Goal: Task Accomplishment & Management: Use online tool/utility

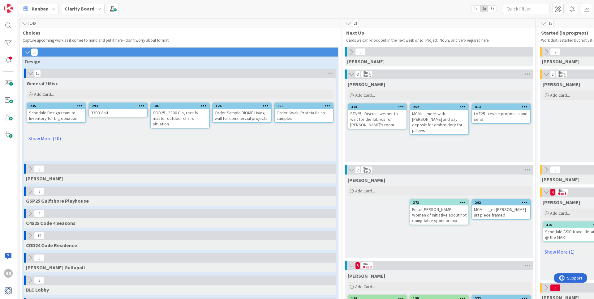
click at [26, 53] on icon at bounding box center [27, 52] width 7 height 6
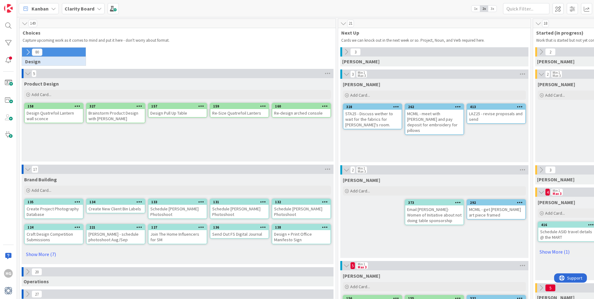
click at [26, 73] on icon at bounding box center [27, 74] width 7 height 6
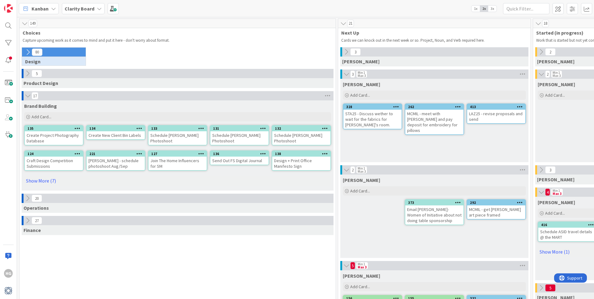
click at [29, 55] on button at bounding box center [28, 52] width 8 height 8
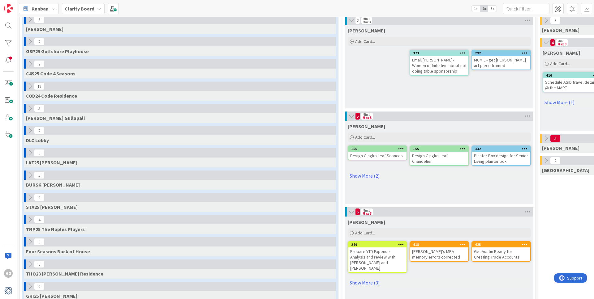
scroll to position [155, 0]
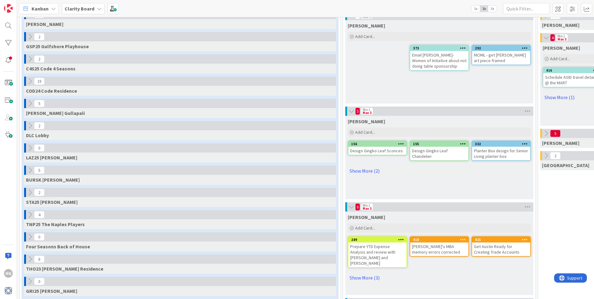
click at [32, 61] on icon at bounding box center [30, 59] width 7 height 7
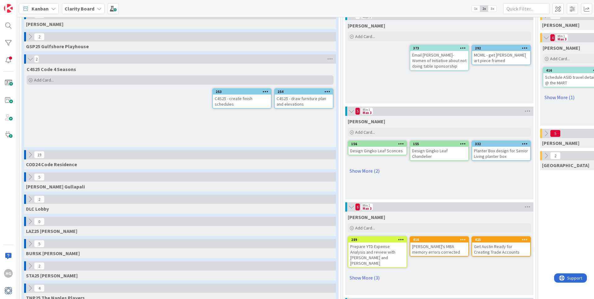
scroll to position [155, 0]
click at [42, 79] on span "Add Card..." at bounding box center [44, 80] width 20 height 6
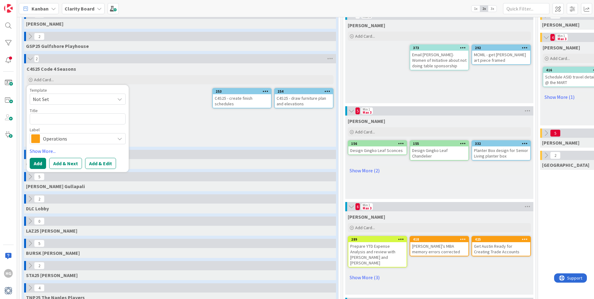
type textarea "x"
type textarea "R"
type textarea "x"
type textarea "Re"
type textarea "x"
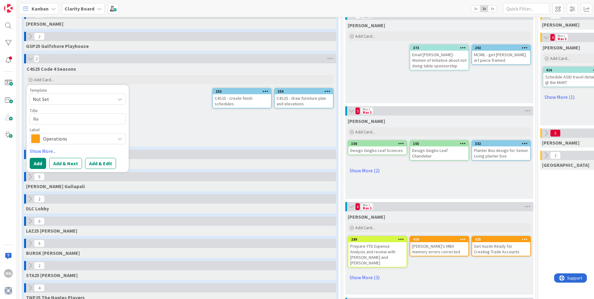
type textarea "Res"
type textarea "x"
type textarea "Resea"
type textarea "x"
type textarea "Resear"
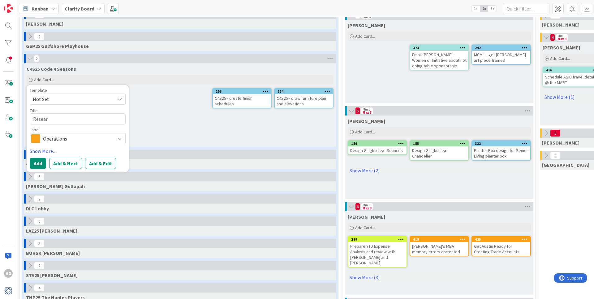
type textarea "x"
type textarea "Researc"
type textarea "x"
type textarea "Research"
type textarea "x"
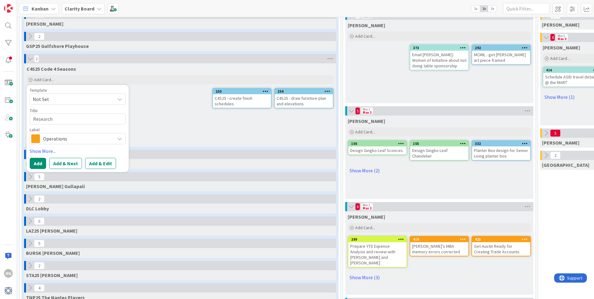
type textarea "Research"
type textarea "x"
type textarea "Research C"
type textarea "x"
type textarea "Research Ch"
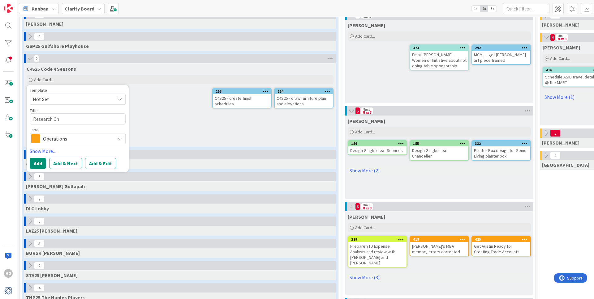
type textarea "x"
type textarea "Research Cha"
type textarea "x"
type textarea "Research Chad"
type textarea "x"
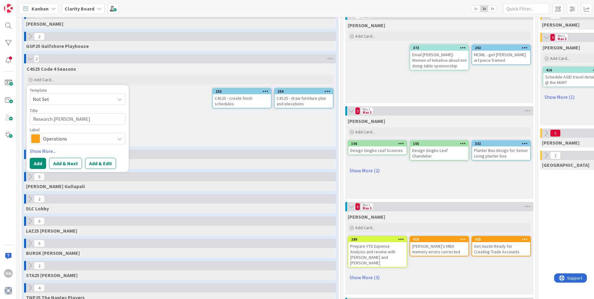
type textarea "Research Chadd"
type textarea "x"
type textarea "Research Chaddo"
type textarea "x"
type textarea "Research Chaddoc"
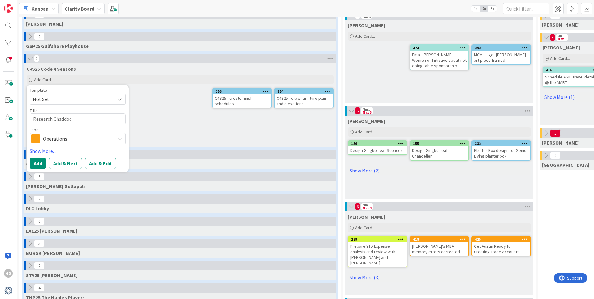
type textarea "x"
type textarea "Research Chaddocl"
type textarea "x"
type textarea "Research Chaddocl"
type textarea "x"
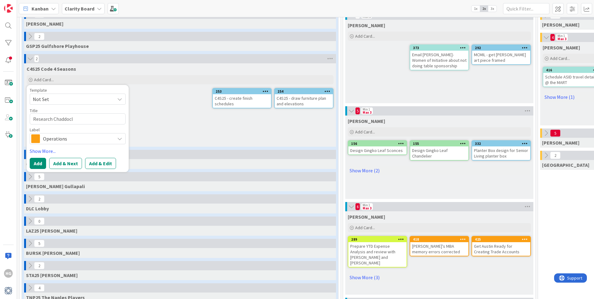
type textarea "Research Chaddocl"
type textarea "x"
type textarea "Research Chaddoc"
type textarea "x"
type textarea "Research Chaddock"
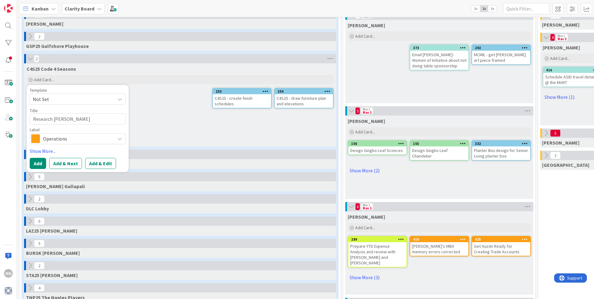
type textarea "x"
type textarea "Research Chaddock"
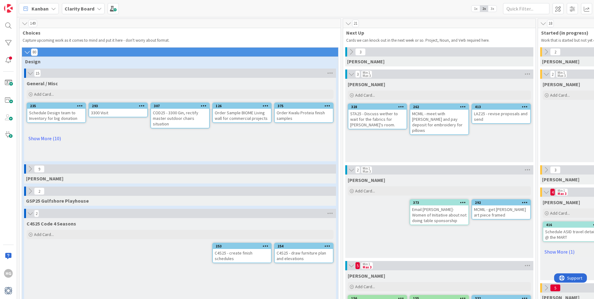
click at [26, 52] on icon at bounding box center [27, 52] width 7 height 6
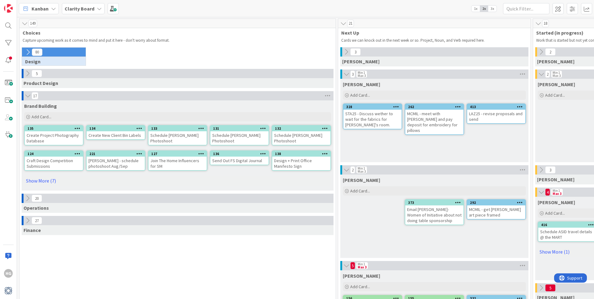
click at [26, 52] on icon at bounding box center [27, 52] width 7 height 7
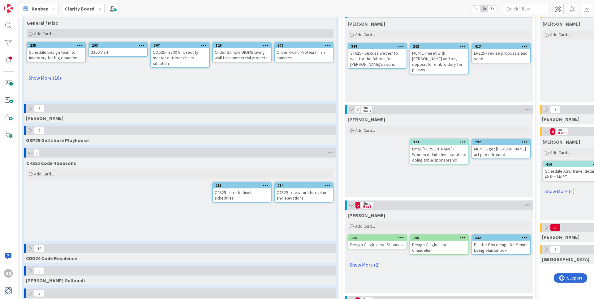
scroll to position [73, 0]
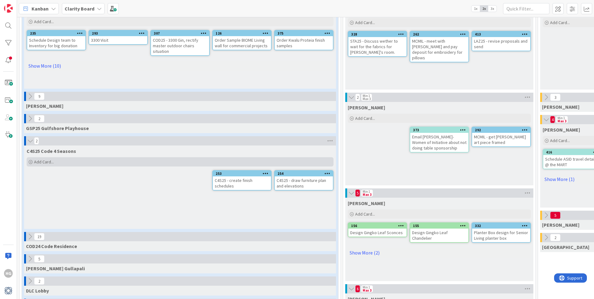
click at [59, 162] on div "Add Card..." at bounding box center [180, 161] width 307 height 9
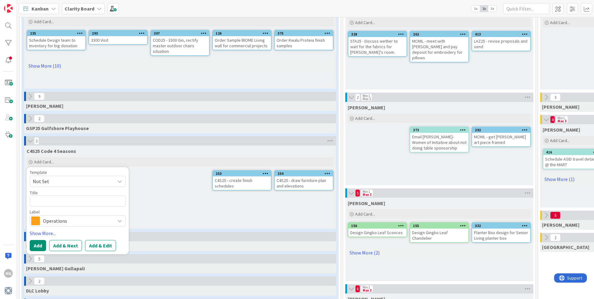
type textarea "x"
type textarea "R"
type textarea "x"
type textarea "Re"
type textarea "x"
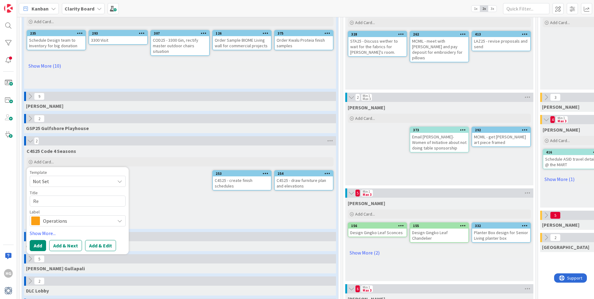
type textarea "Res"
type textarea "x"
type textarea "Rese"
type textarea "x"
type textarea "Resea"
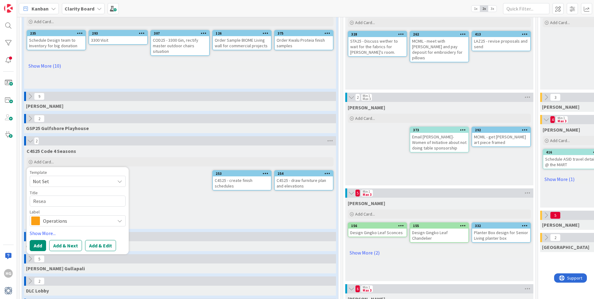
type textarea "x"
type textarea "Resear"
type textarea "x"
type textarea "Researc"
type textarea "x"
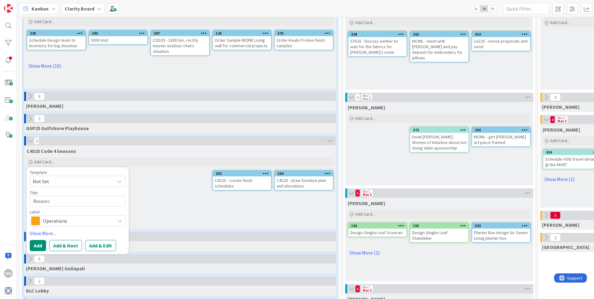
type textarea "Research"
type textarea "x"
type textarea "Research"
type textarea "x"
type textarea "Research l"
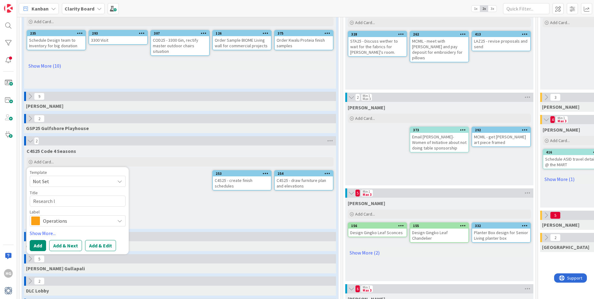
type textarea "x"
type textarea "Research le"
type textarea "x"
type textarea "Research lea"
type textarea "x"
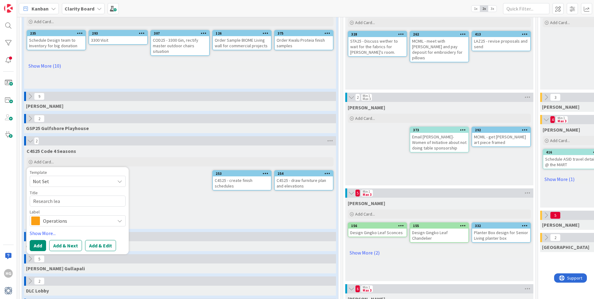
type textarea "Research leav"
type textarea "x"
type textarea "Research lea"
type textarea "x"
type textarea "Research le"
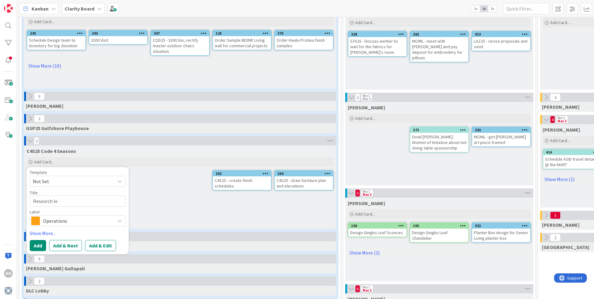
type textarea "x"
type textarea "Research l"
type textarea "x"
type textarea "Research"
type textarea "x"
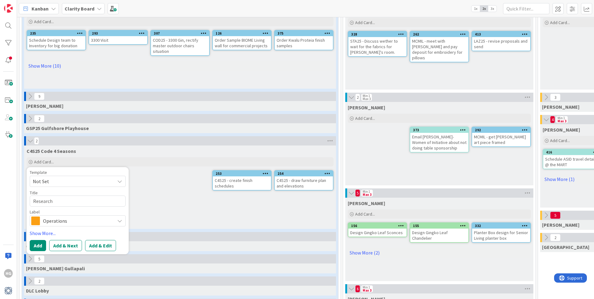
type textarea "Research"
type textarea "x"
type textarea "Research"
type textarea "x"
type textarea "Research d"
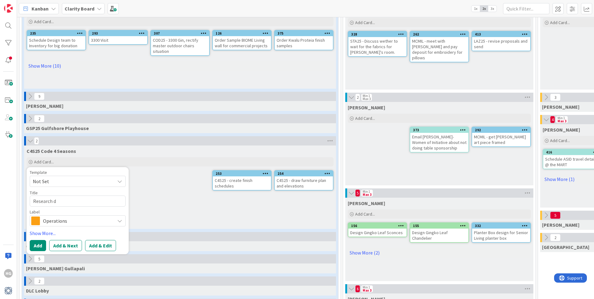
type textarea "x"
type textarea "Research di"
type textarea "x"
type textarea "Research din"
type textarea "x"
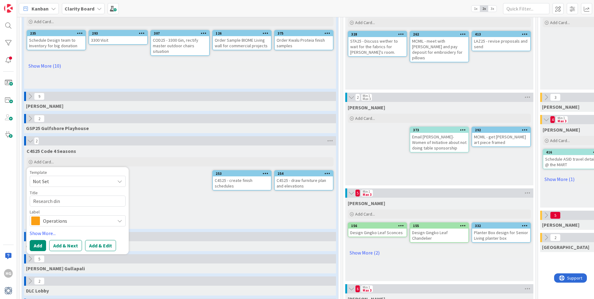
type textarea "Research dini"
type textarea "x"
type textarea "Research dinig"
type textarea "x"
type textarea "Research dinig"
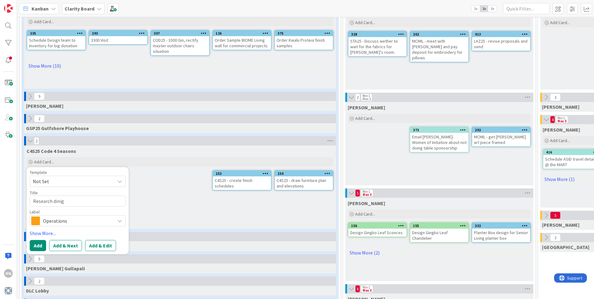
type textarea "x"
type textarea "Research dinig t"
type textarea "x"
type textarea "Research dinig ta"
type textarea "x"
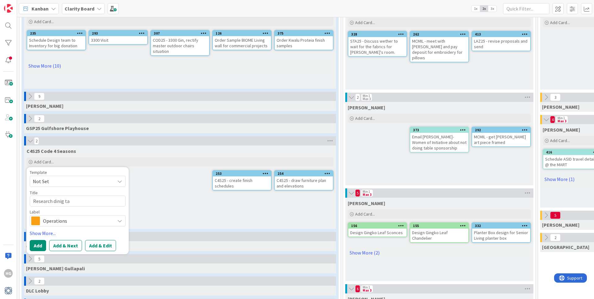
type textarea "Research dinig tab"
type textarea "x"
type textarea "Research dinig tabl"
type textarea "x"
type textarea "Research dinig table"
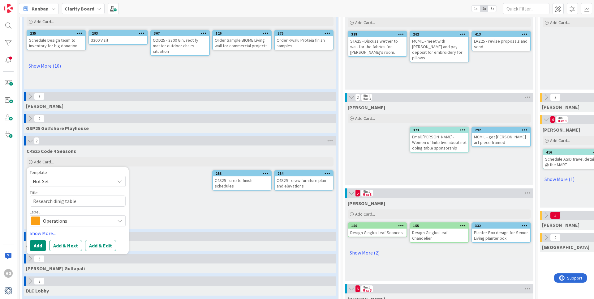
type textarea "x"
type textarea "Research dinig table"
type textarea "x"
type textarea "Research dinig table i"
type textarea "x"
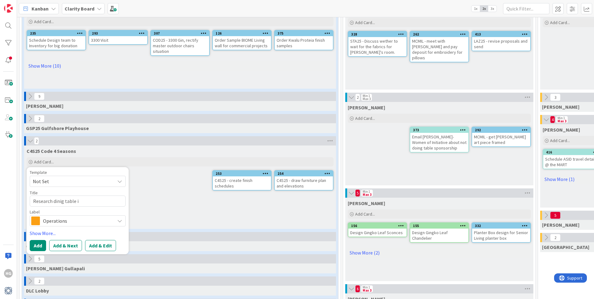
type textarea "Research dinig table"
type textarea "x"
type textarea "Research dinig table w"
type textarea "x"
type textarea "Research dinig table wi"
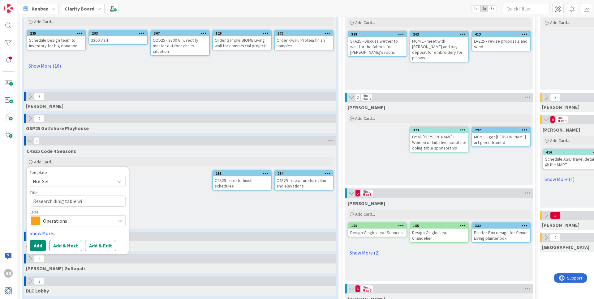
type textarea "x"
type textarea "Research dinig table wit"
type textarea "x"
type textarea "Research dinig table with"
type textarea "x"
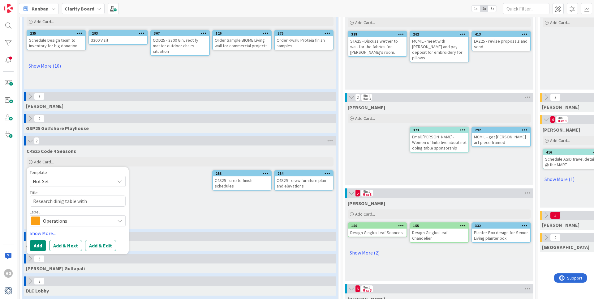
type textarea "Research dinig table with"
type textarea "x"
type textarea "Research dinig table with le"
type textarea "x"
type textarea "Research dinig table with lea"
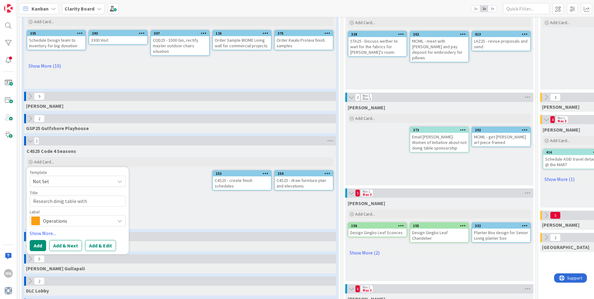
type textarea "x"
type textarea "Research dinig table with leaf"
click at [60, 201] on textarea "Research dinig table with leaf" at bounding box center [78, 201] width 96 height 11
type textarea "x"
type textarea "Research dining table with leaf"
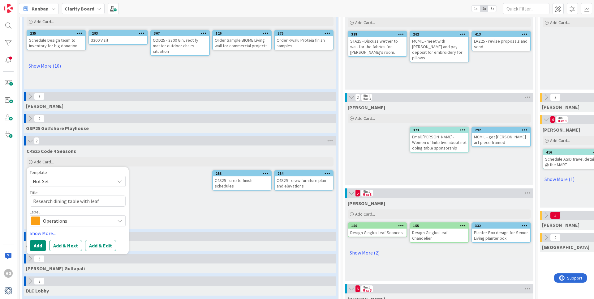
drag, startPoint x: 81, startPoint y: 219, endPoint x: 79, endPoint y: 217, distance: 3.2
click at [81, 219] on span "Operations" at bounding box center [77, 221] width 69 height 9
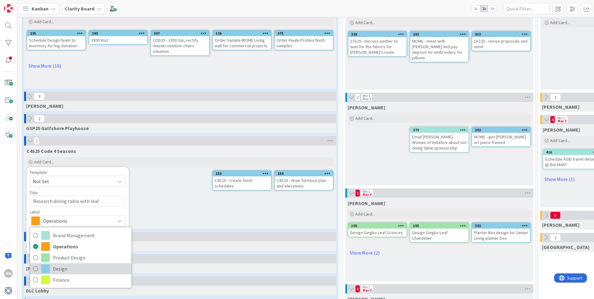
click at [70, 268] on span "Design" at bounding box center [90, 268] width 75 height 9
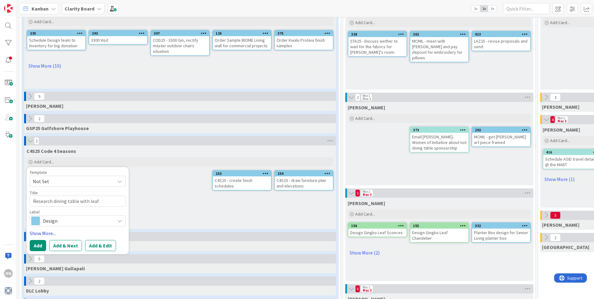
drag, startPoint x: 39, startPoint y: 233, endPoint x: 40, endPoint y: 236, distance: 3.3
click at [39, 233] on link "Show More..." at bounding box center [78, 233] width 96 height 7
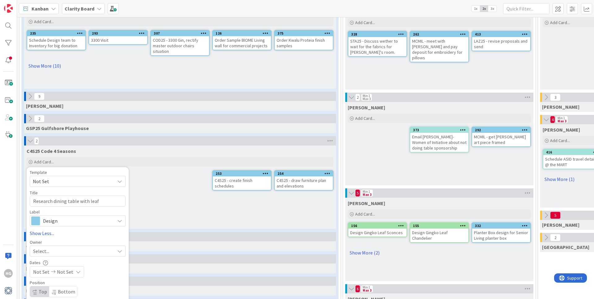
click at [55, 251] on div "Select..." at bounding box center [74, 251] width 82 height 7
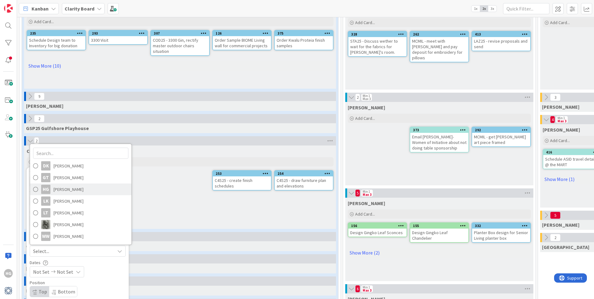
click at [71, 191] on span "Hannah Gatof" at bounding box center [69, 189] width 30 height 9
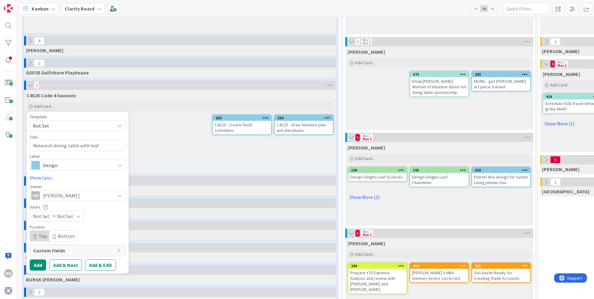
scroll to position [131, 0]
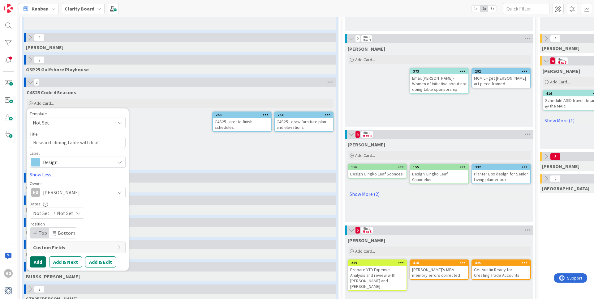
click at [40, 264] on button "Add" at bounding box center [38, 262] width 16 height 11
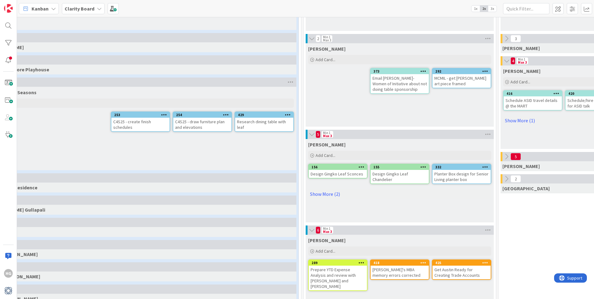
scroll to position [131, 40]
click at [328, 55] on div "Add Card..." at bounding box center [398, 59] width 183 height 9
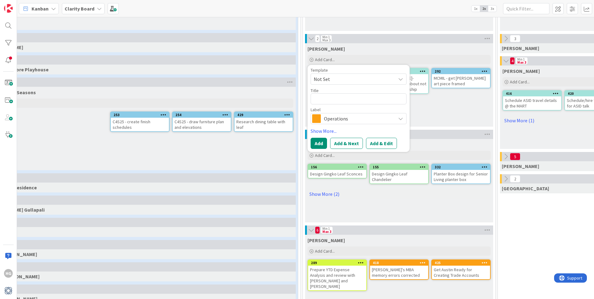
click at [332, 119] on span "Operations" at bounding box center [358, 118] width 69 height 9
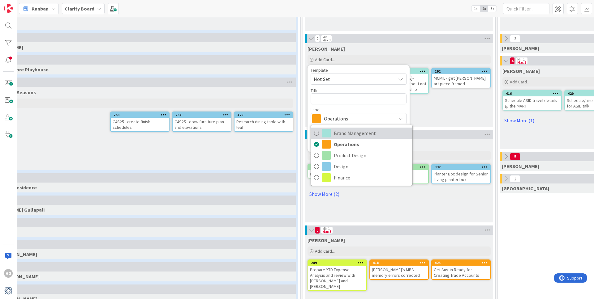
click at [337, 134] on span "Brand Management" at bounding box center [371, 133] width 75 height 9
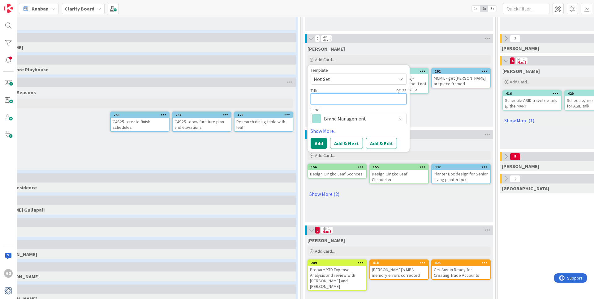
click at [324, 101] on textarea at bounding box center [359, 98] width 96 height 11
type textarea "x"
type textarea "E"
type textarea "x"
type textarea "Em"
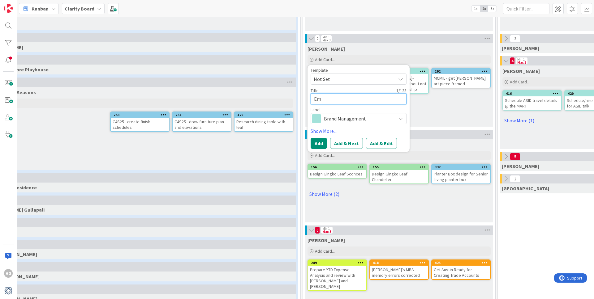
type textarea "x"
type textarea "Ema"
type textarea "x"
type textarea "Emai"
type textarea "x"
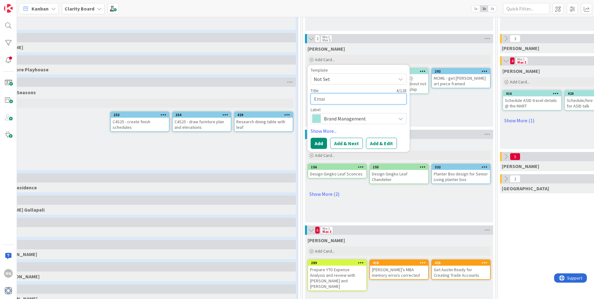
type textarea "Email"
type textarea "x"
type textarea "Email"
type textarea "x"
type textarea "Email F"
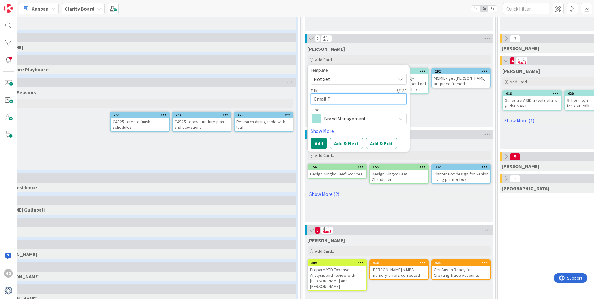
type textarea "x"
type textarea "Email Fr"
type textarea "x"
type textarea "Email Fra"
type textarea "x"
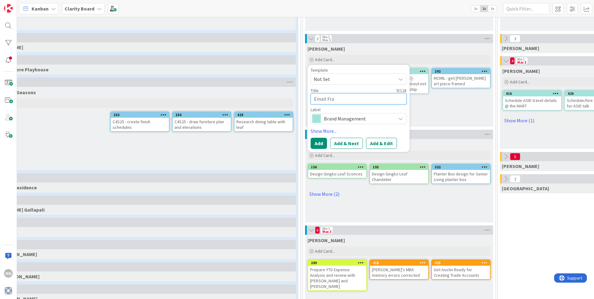
type textarea "Email Fran"
type textarea "x"
type textarea "Email Franc"
type textarea "x"
type textarea "Email Franci"
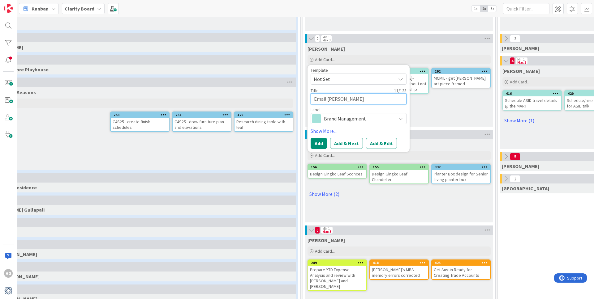
type textarea "x"
type textarea "Email Francis"
type textarea "x"
type textarea "Email Francis"
type textarea "x"
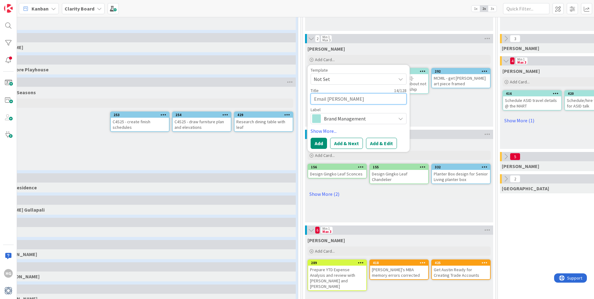
type textarea "Email Francis a"
type textarea "x"
type textarea "Email Francis ab"
type textarea "x"
type textarea "Email Francis abo"
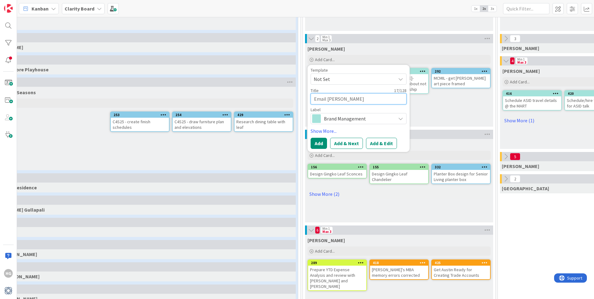
type textarea "x"
type textarea "Email Francis abou"
type textarea "x"
type textarea "Email Francis about"
type textarea "x"
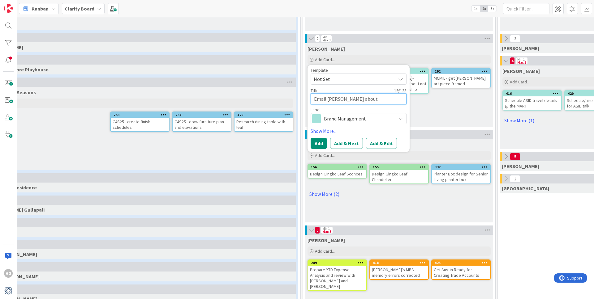
type textarea "Email Francis about"
type textarea "x"
type textarea "Email Francis about p"
type textarea "x"
type textarea "Email Francis about ph"
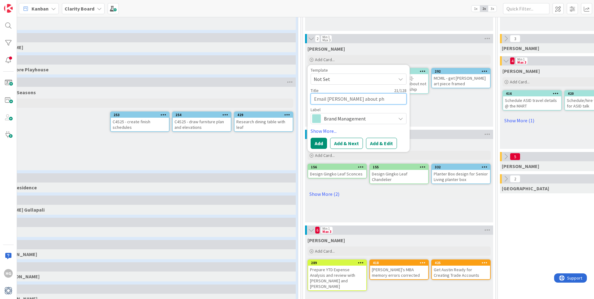
type textarea "x"
type textarea "Email Francis about pho"
type textarea "x"
type textarea "Email Francis about phot"
type textarea "x"
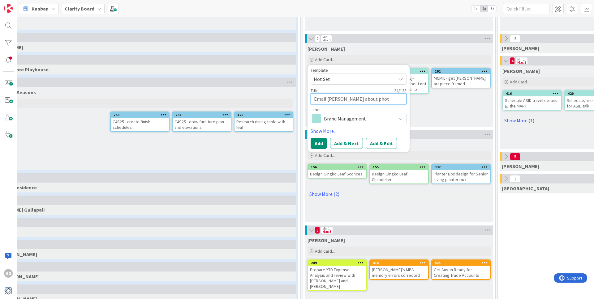
type textarea "Email Francis about photo"
type textarea "x"
type textarea "Email Francis about photos"
type textarea "x"
type textarea "Email Francis about photosh"
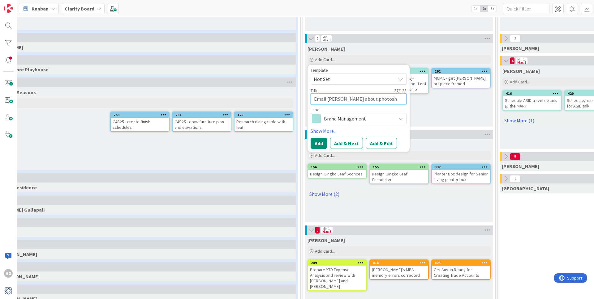
type textarea "x"
type textarea "Email Francis about photosho"
type textarea "x"
type textarea "Email Francis about photoshoo"
type textarea "x"
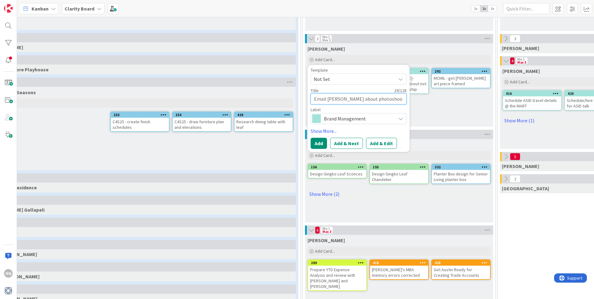
type textarea "Email Francis about photoshoot"
type textarea "x"
type textarea "Email Francis about photoshoot"
type textarea "x"
type textarea "Email Francis about photoshoot st"
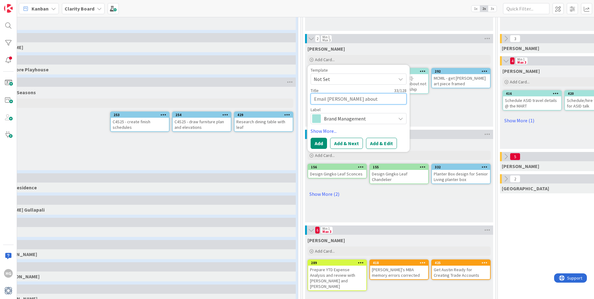
type textarea "x"
type textarea "Email Francis about photoshoot sty"
type textarea "x"
type textarea "Email Francis about photoshoot styl"
type textarea "x"
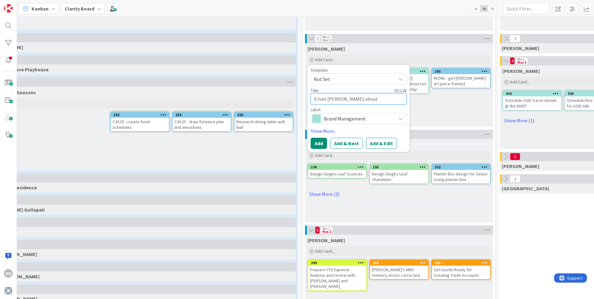
type textarea "Email Francis about photoshoot styli"
type textarea "x"
type textarea "Email Francis about photoshoot stylin"
type textarea "x"
type textarea "Email Francis about photoshoot styling"
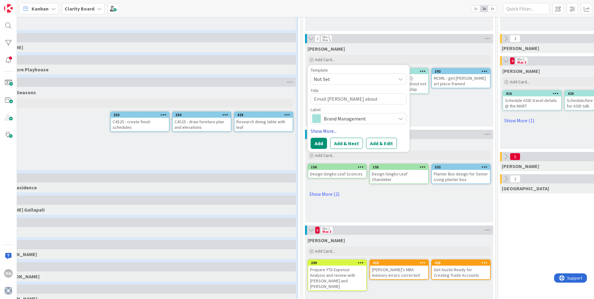
click at [323, 132] on link "Show More..." at bounding box center [359, 130] width 96 height 7
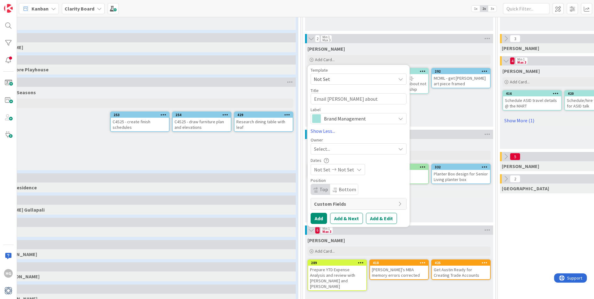
click at [327, 153] on div "Select..." at bounding box center [359, 149] width 96 height 11
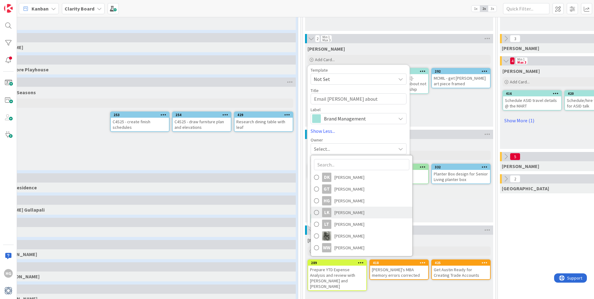
click at [321, 209] on link "LK Lisa Kahn" at bounding box center [361, 213] width 101 height 12
type textarea "x"
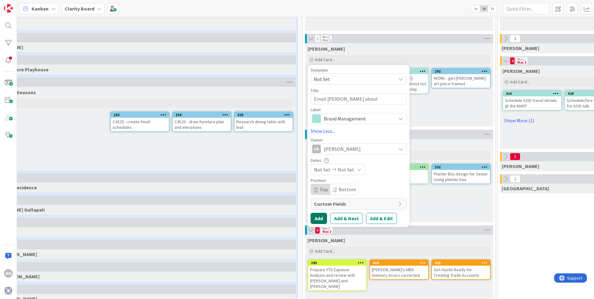
click at [316, 218] on button "Add" at bounding box center [319, 218] width 16 height 11
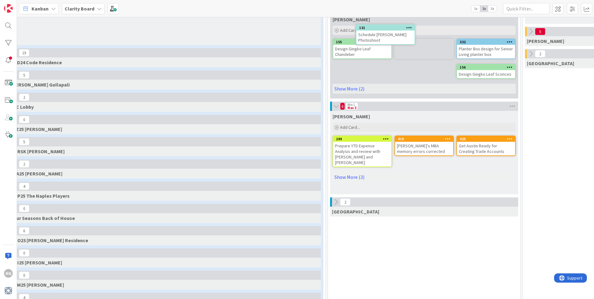
scroll to position [209, 15]
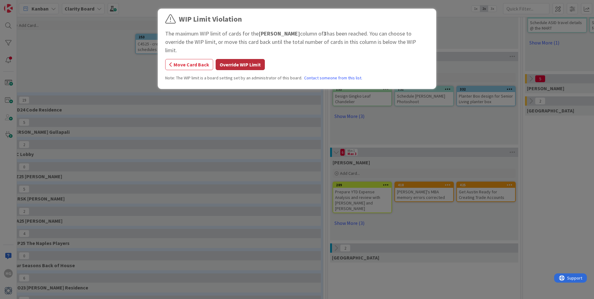
drag, startPoint x: 245, startPoint y: 53, endPoint x: 257, endPoint y: 63, distance: 15.6
click at [245, 59] on button "Override WIP Limit" at bounding box center [240, 64] width 49 height 11
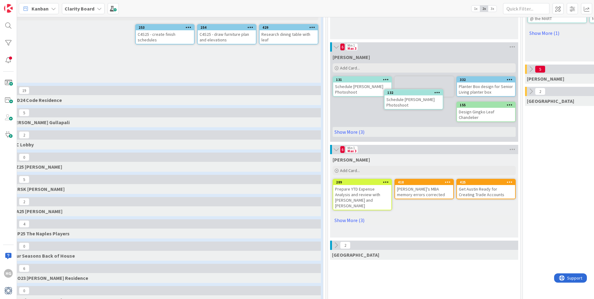
scroll to position [217, 15]
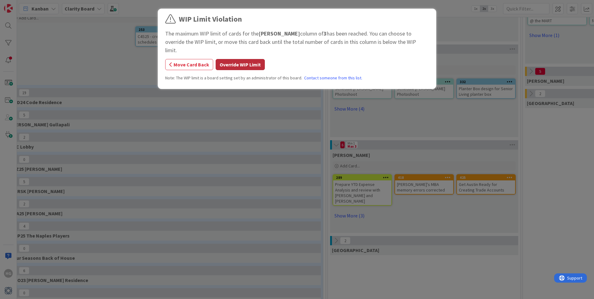
click at [244, 59] on button "Override WIP Limit" at bounding box center [240, 64] width 49 height 11
